Goal: Navigation & Orientation: Find specific page/section

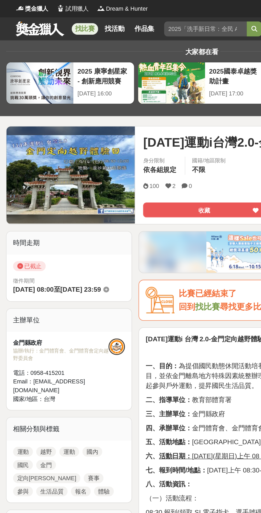
click at [69, 22] on link "找活動" at bounding box center [74, 18] width 17 height 7
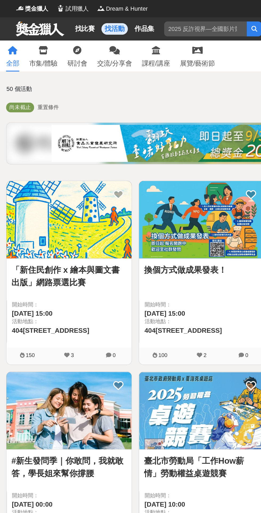
click at [32, 41] on div "市集/體驗" at bounding box center [28, 41] width 18 height 6
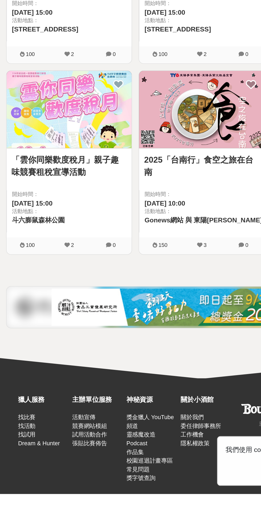
click at [63, 476] on link "試用活動合作" at bounding box center [58, 474] width 22 height 4
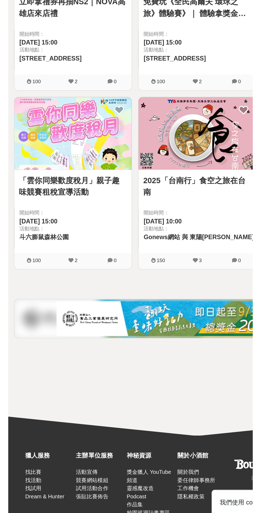
scroll to position [6, 0]
